Goal: Information Seeking & Learning: Find specific fact

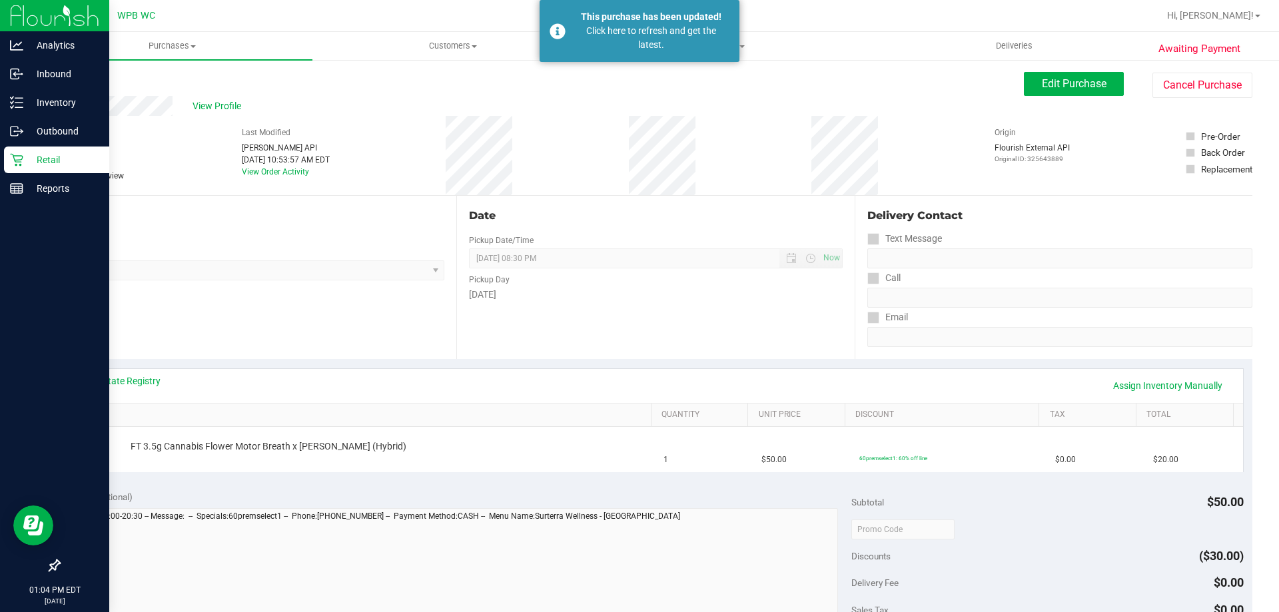
click at [61, 164] on p "Retail" at bounding box center [63, 160] width 80 height 16
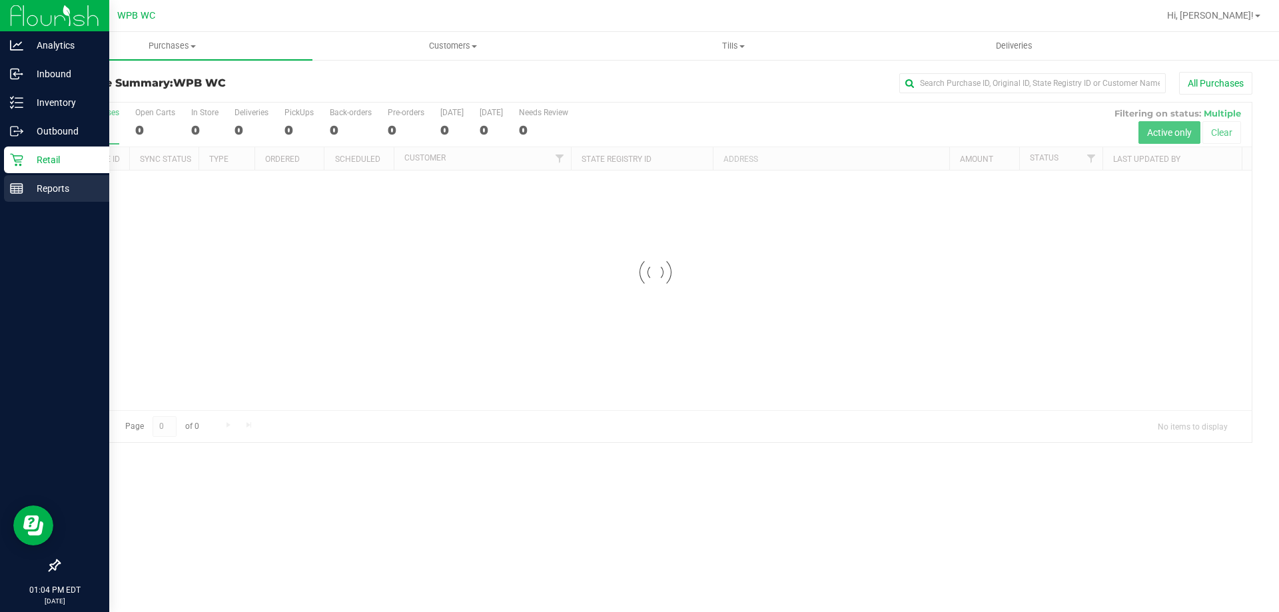
click at [62, 193] on p "Reports" at bounding box center [63, 189] width 80 height 16
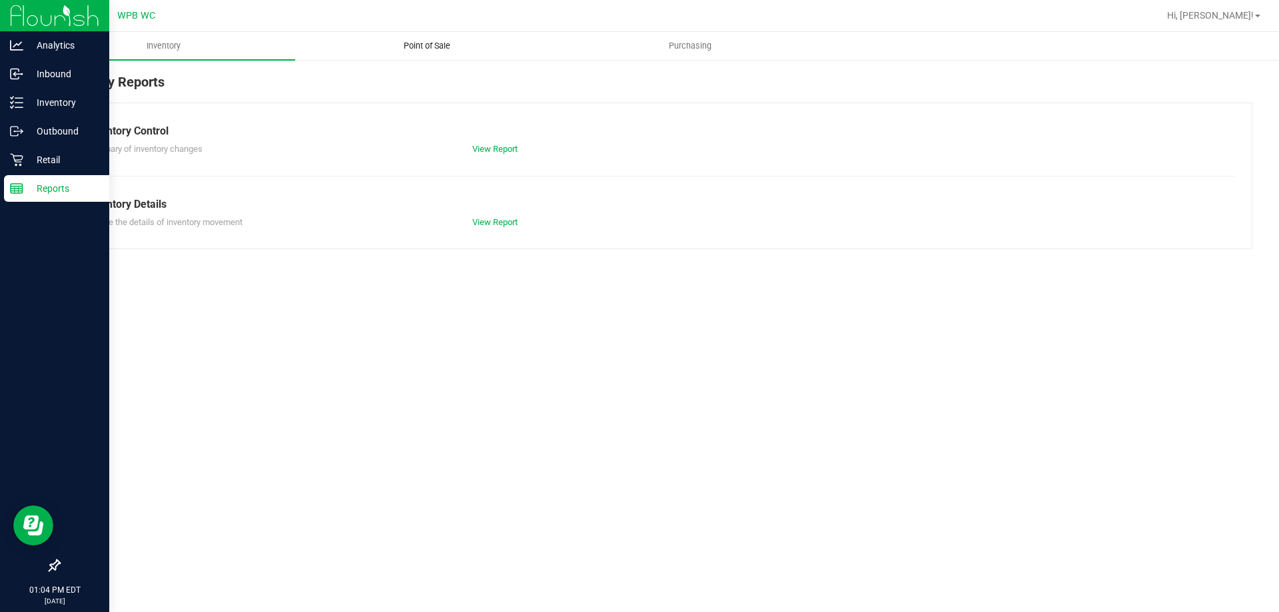
click at [422, 40] on span "Point of Sale" at bounding box center [427, 46] width 83 height 12
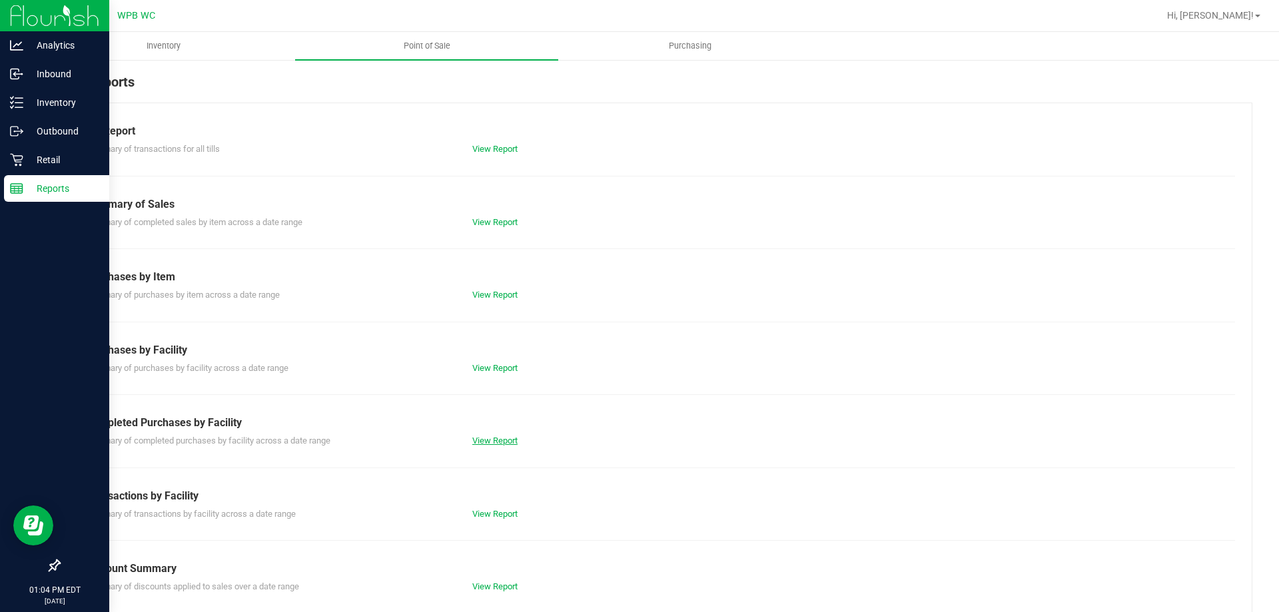
click at [505, 439] on link "View Report" at bounding box center [494, 441] width 45 height 10
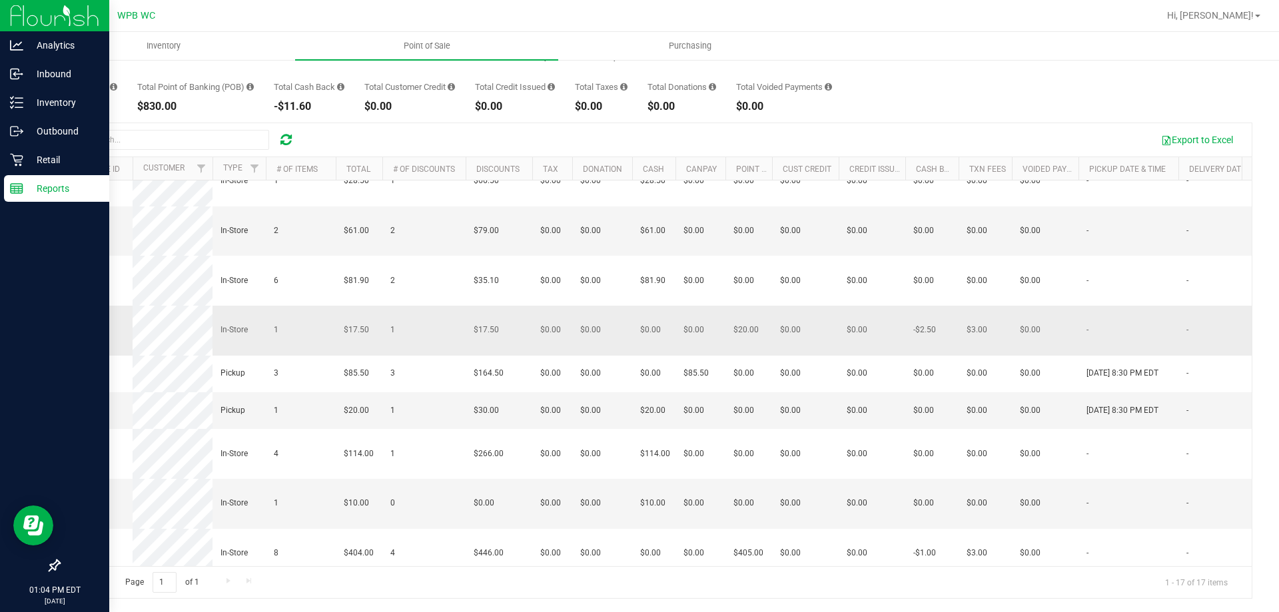
scroll to position [404, 0]
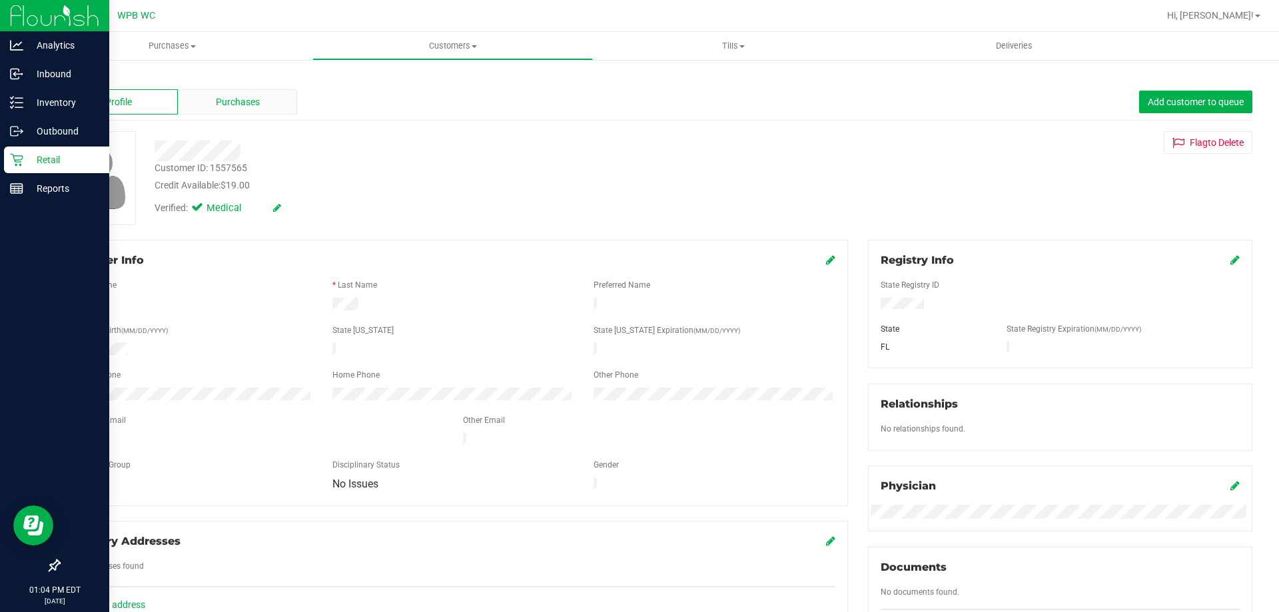
click at [244, 111] on div "Purchases" at bounding box center [237, 101] width 119 height 25
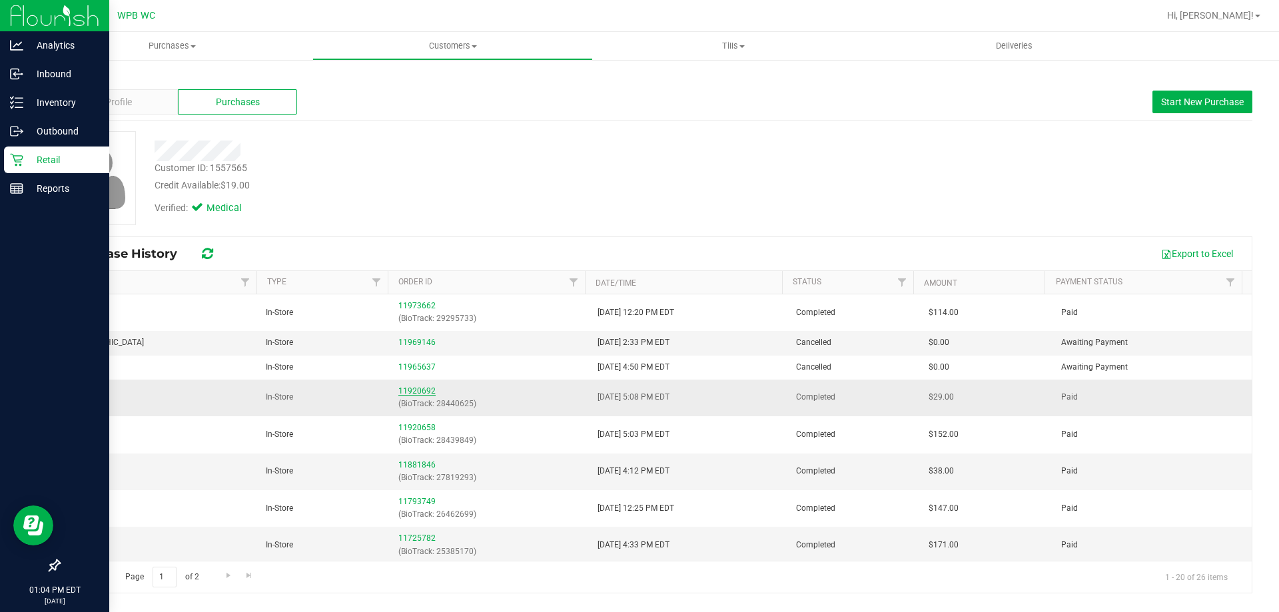
click at [419, 390] on link "11920692" at bounding box center [416, 390] width 37 height 9
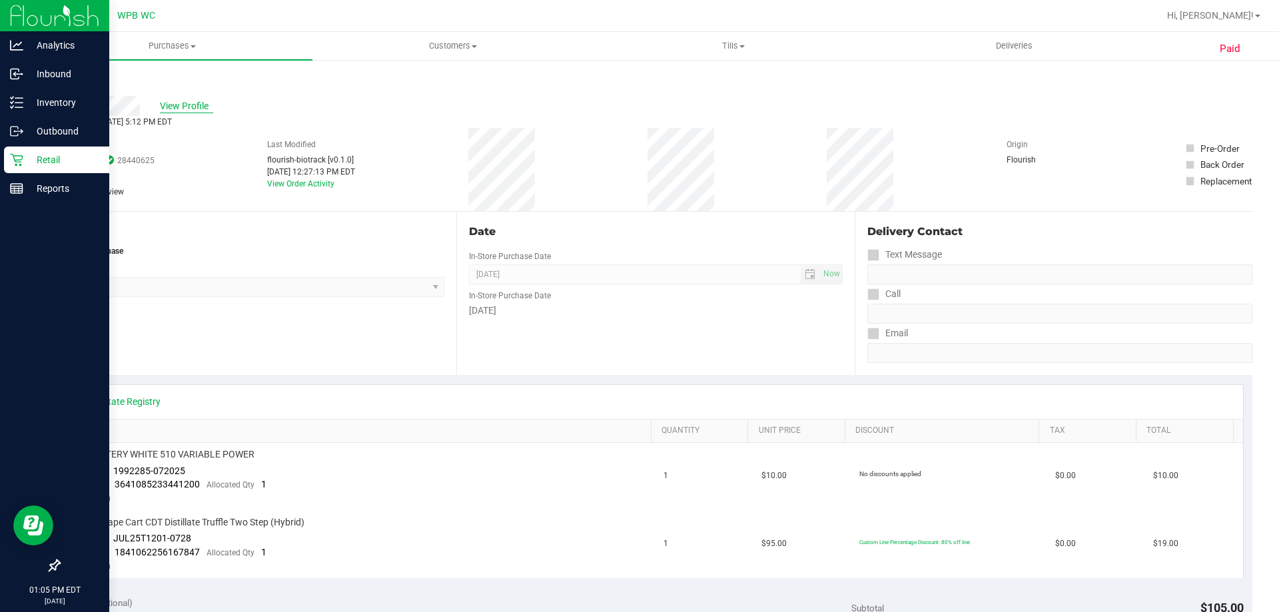
click at [175, 109] on span "View Profile" at bounding box center [186, 106] width 53 height 14
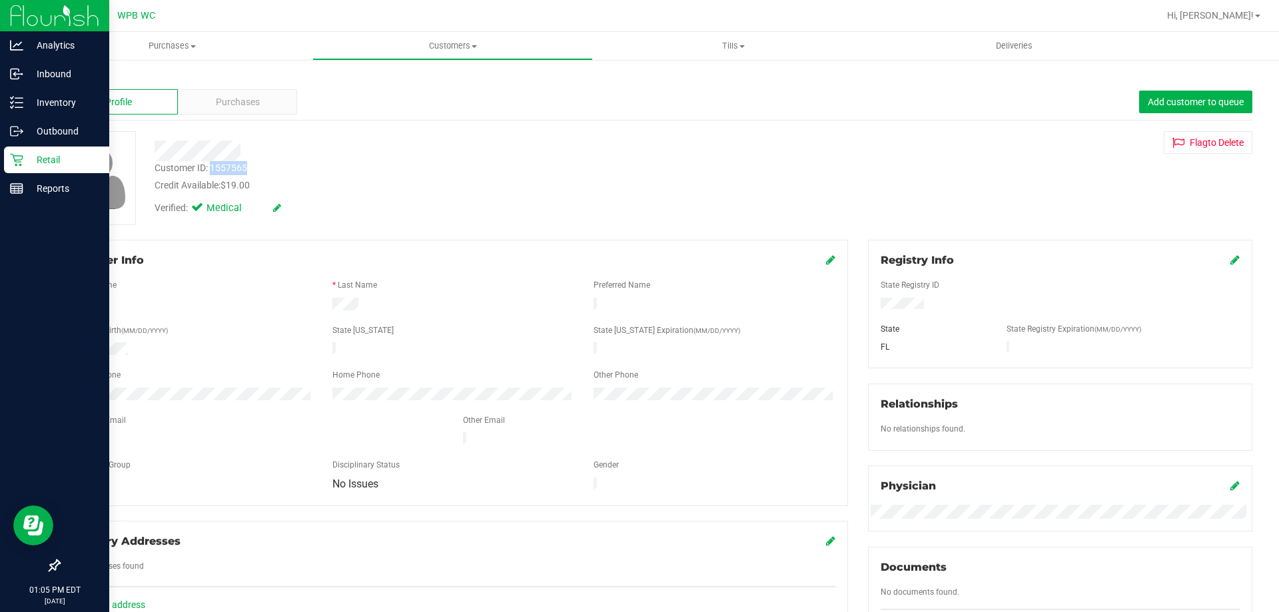
drag, startPoint x: 246, startPoint y: 164, endPoint x: 211, endPoint y: 170, distance: 35.2
click at [211, 170] on div "Customer ID: 1557565" at bounding box center [201, 168] width 93 height 14
copy div "1557565"
click at [241, 104] on span "Purchases" at bounding box center [238, 102] width 44 height 14
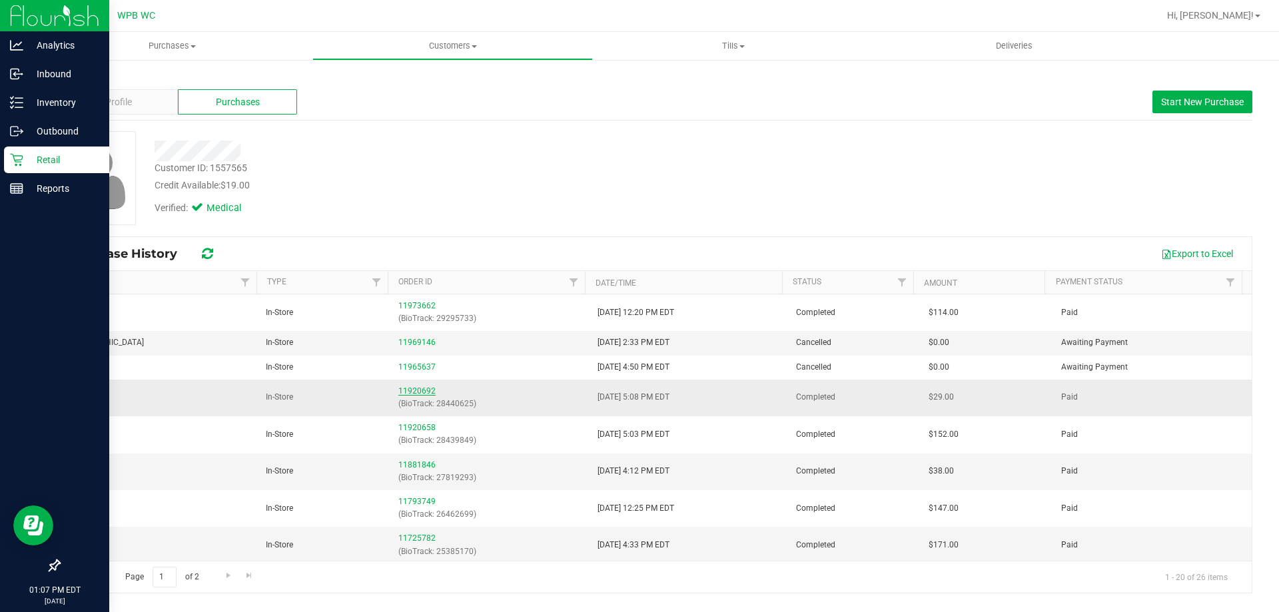
click at [423, 394] on link "11920692" at bounding box center [416, 390] width 37 height 9
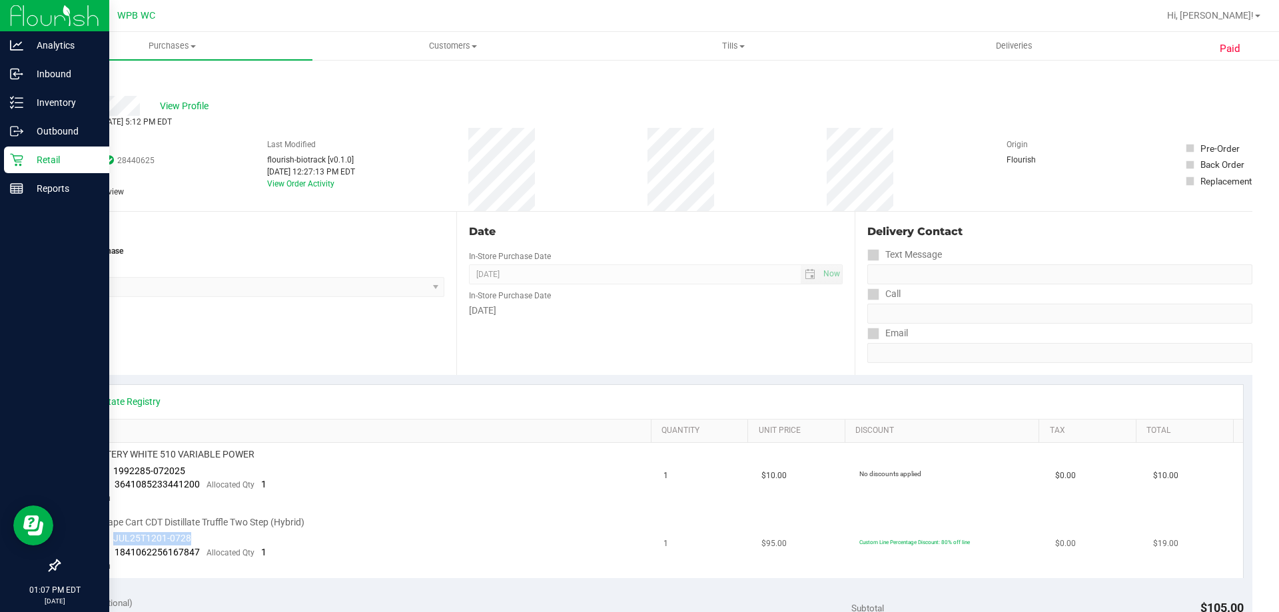
drag, startPoint x: 115, startPoint y: 539, endPoint x: 195, endPoint y: 542, distance: 80.0
click at [195, 542] on td "FT 1g Vape Cart CDT Distillate Truffle Two Step (Hybrid) Batch ID JUL25T1201-07…" at bounding box center [363, 544] width 588 height 67
copy span "JUL25T1201-0728"
